Goal: Information Seeking & Learning: Learn about a topic

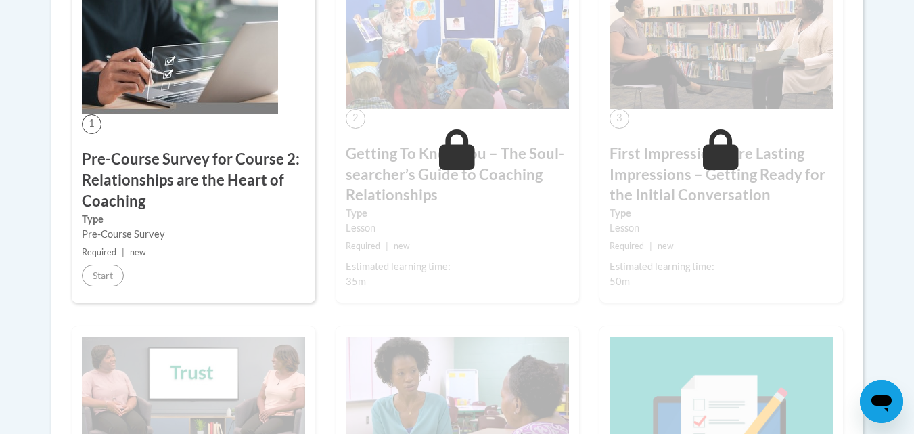
scroll to position [469, 0]
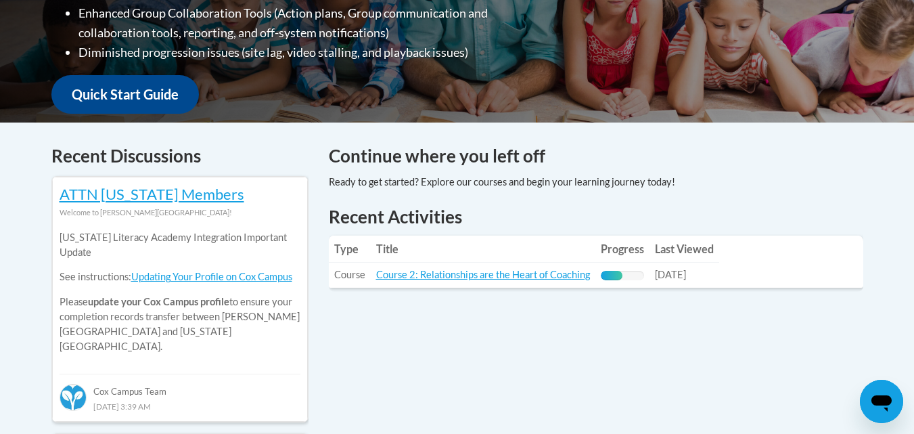
scroll to position [459, 0]
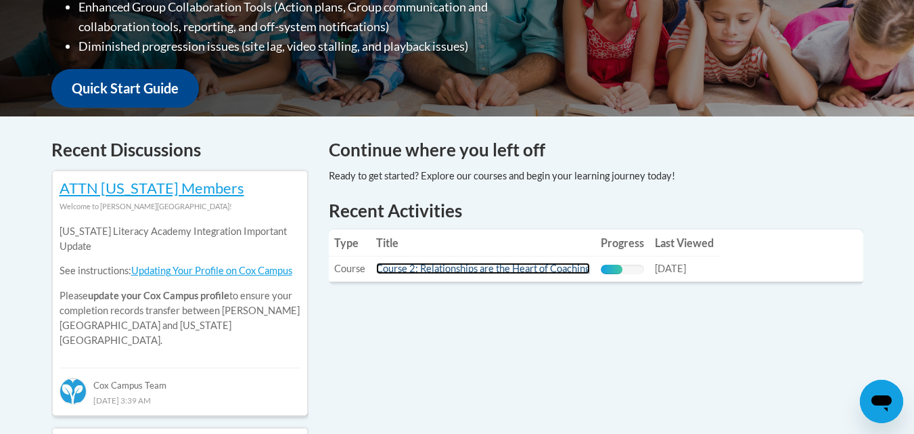
click at [482, 265] on link "Course 2: Relationships are the Heart of Coaching" at bounding box center [483, 269] width 214 height 12
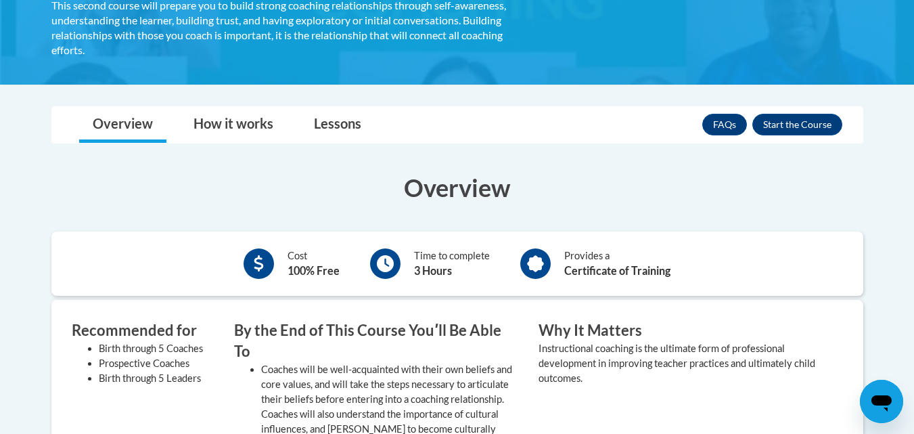
scroll to position [301, 0]
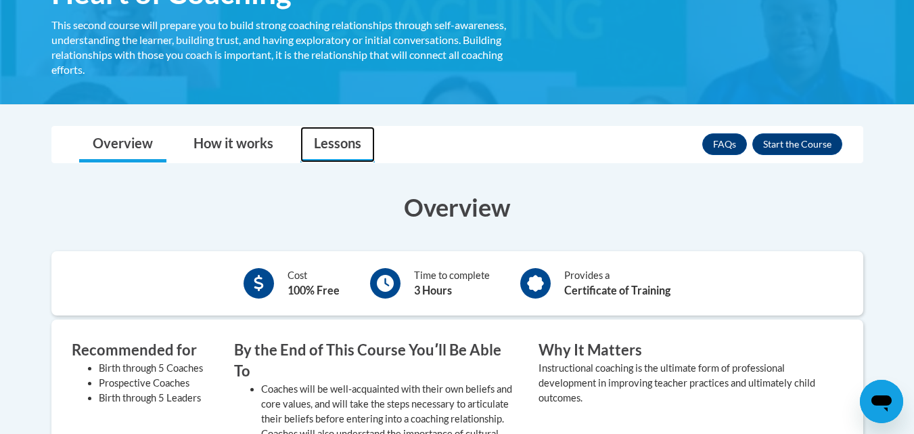
click at [342, 139] on link "Lessons" at bounding box center [337, 145] width 74 height 36
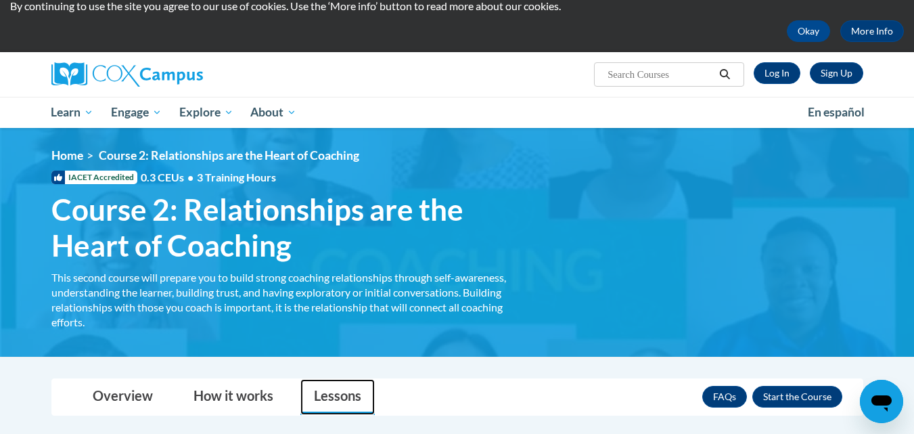
scroll to position [0, 0]
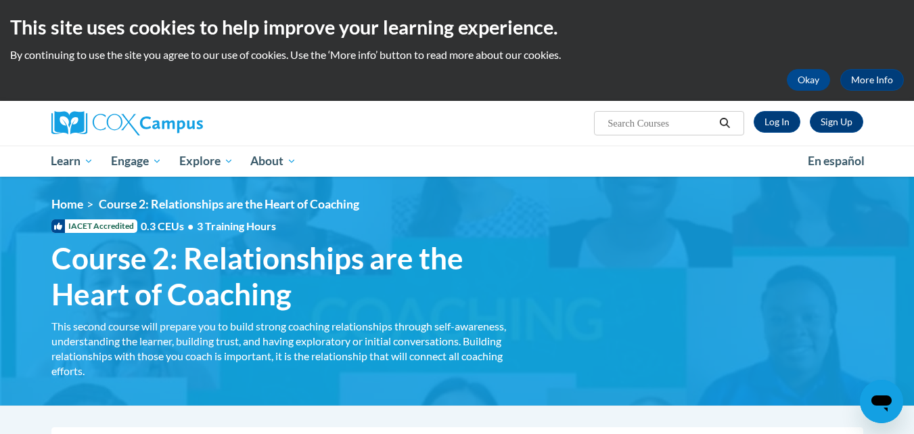
click at [771, 134] on div "Sign Up Log In Search Search..." at bounding box center [596, 118] width 555 height 35
click at [770, 120] on link "Log In" at bounding box center [777, 122] width 47 height 22
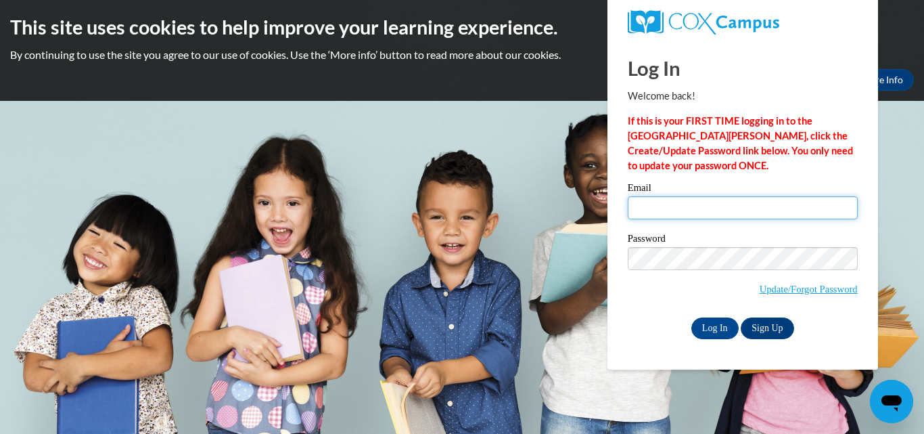
click at [706, 200] on input "Email" at bounding box center [743, 207] width 230 height 23
type input "[PERSON_NAME][EMAIL_ADDRESS][PERSON_NAME][DOMAIN_NAME]"
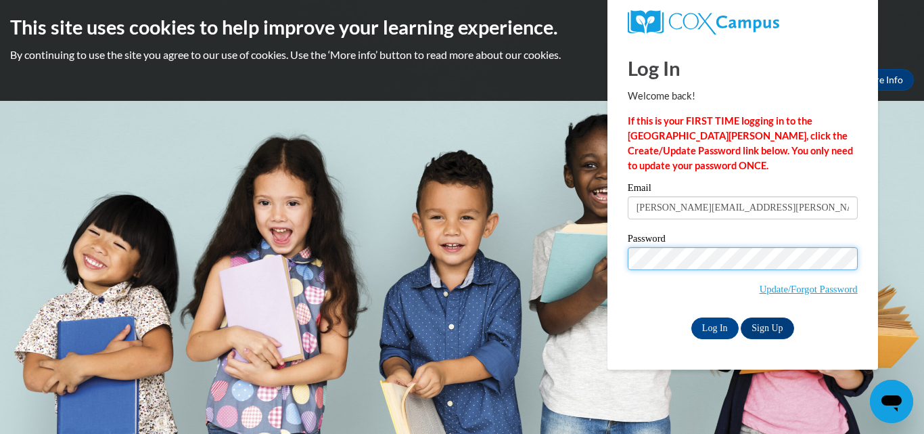
click at [692, 317] on input "Log In" at bounding box center [715, 328] width 47 height 22
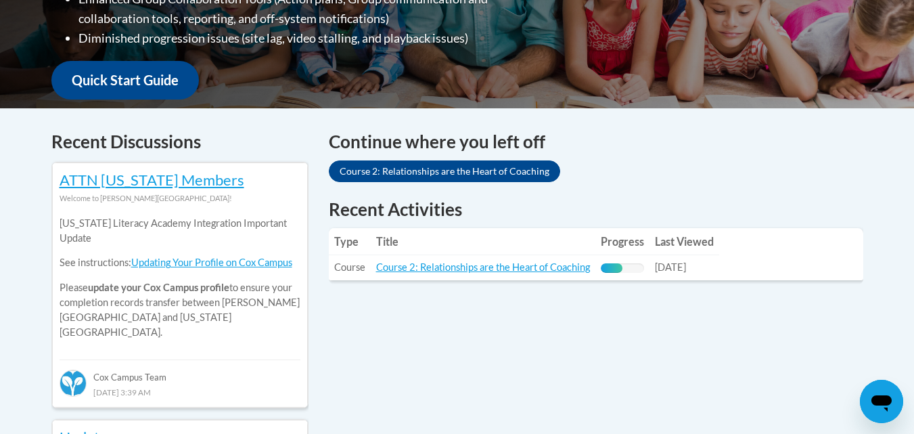
scroll to position [489, 0]
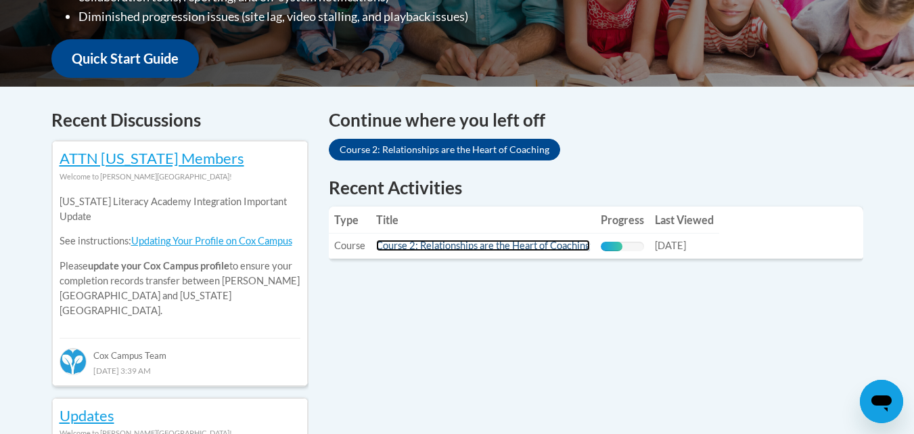
click at [457, 246] on link "Course 2: Relationships are the Heart of Coaching" at bounding box center [483, 246] width 214 height 12
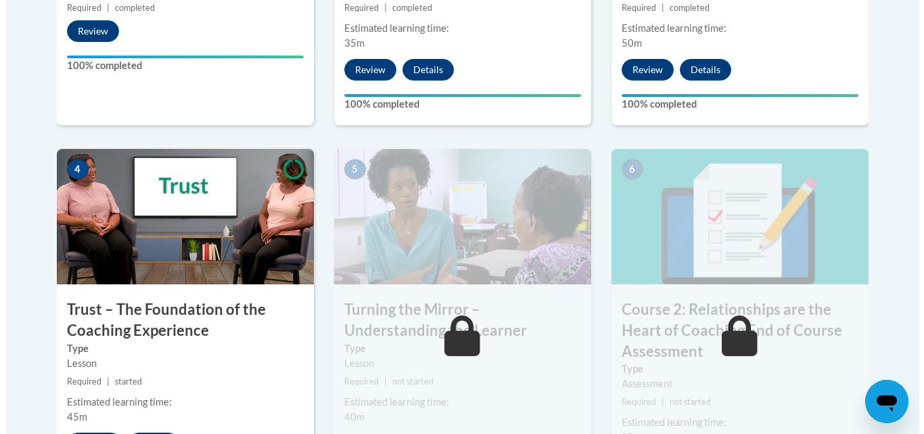
scroll to position [740, 0]
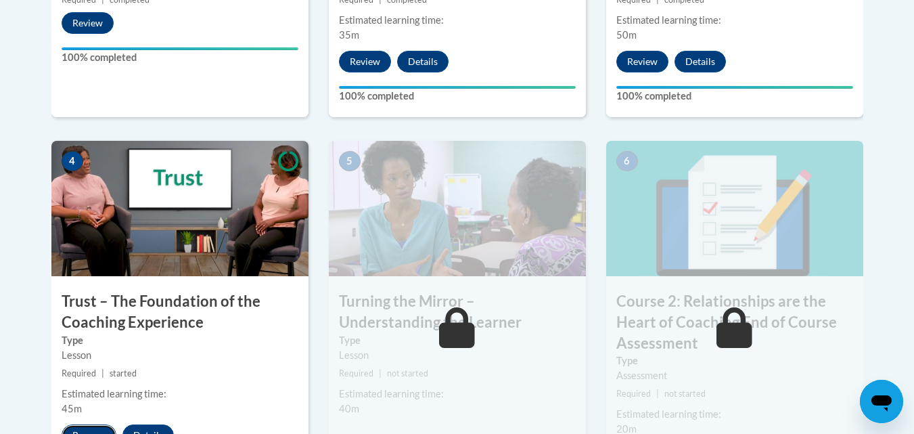
click at [85, 431] on button "Resume" at bounding box center [89, 435] width 55 height 22
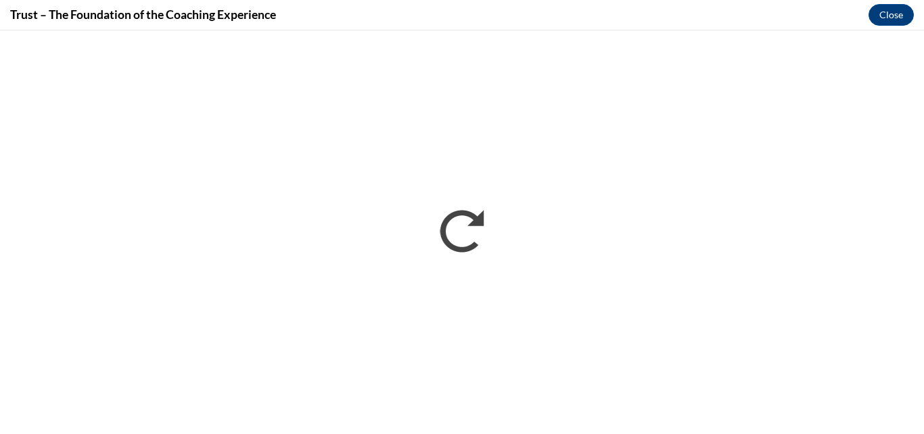
scroll to position [0, 0]
drag, startPoint x: 713, startPoint y: 400, endPoint x: 503, endPoint y: 9, distance: 443.5
click at [503, 9] on div "Trust – The Foundation of the Coaching Experience Close" at bounding box center [462, 15] width 924 height 30
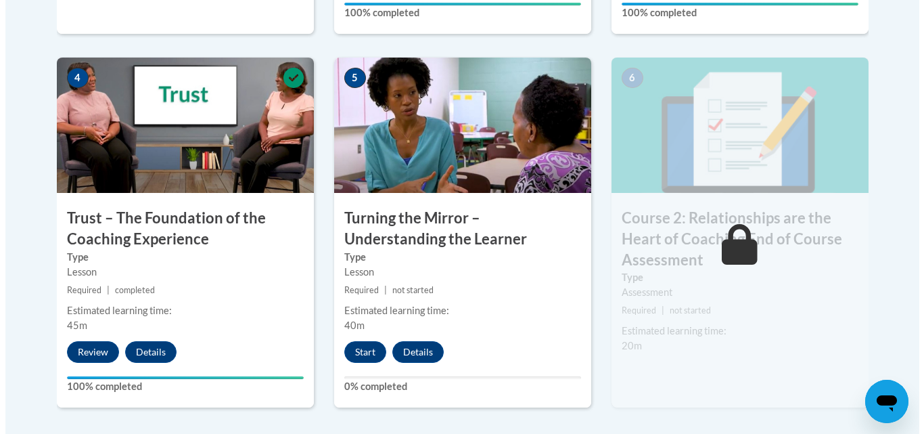
scroll to position [826, 0]
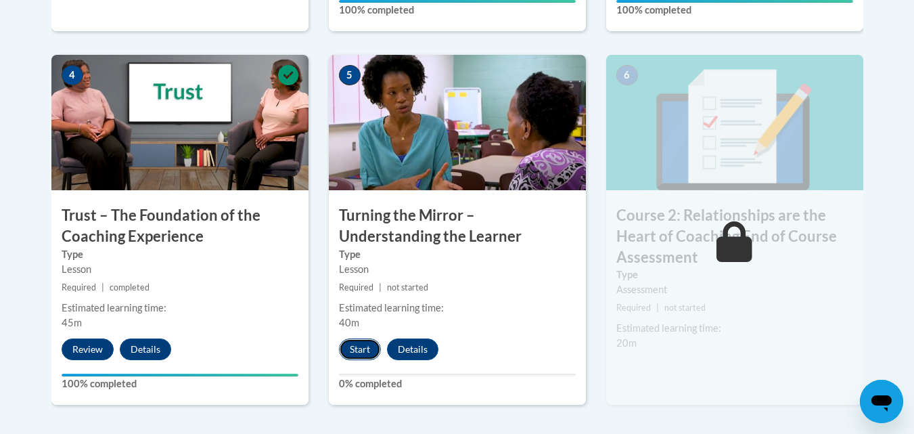
click at [363, 344] on button "Start" at bounding box center [360, 349] width 42 height 22
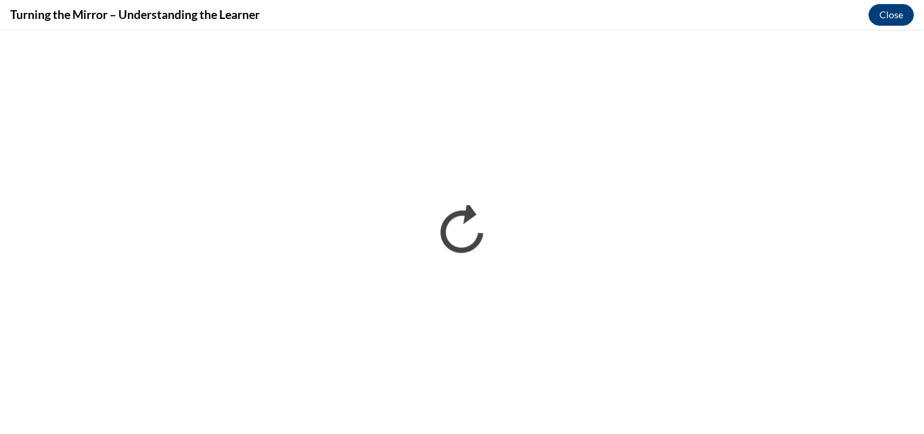
scroll to position [0, 0]
